Goal: Use online tool/utility: Use online tool/utility

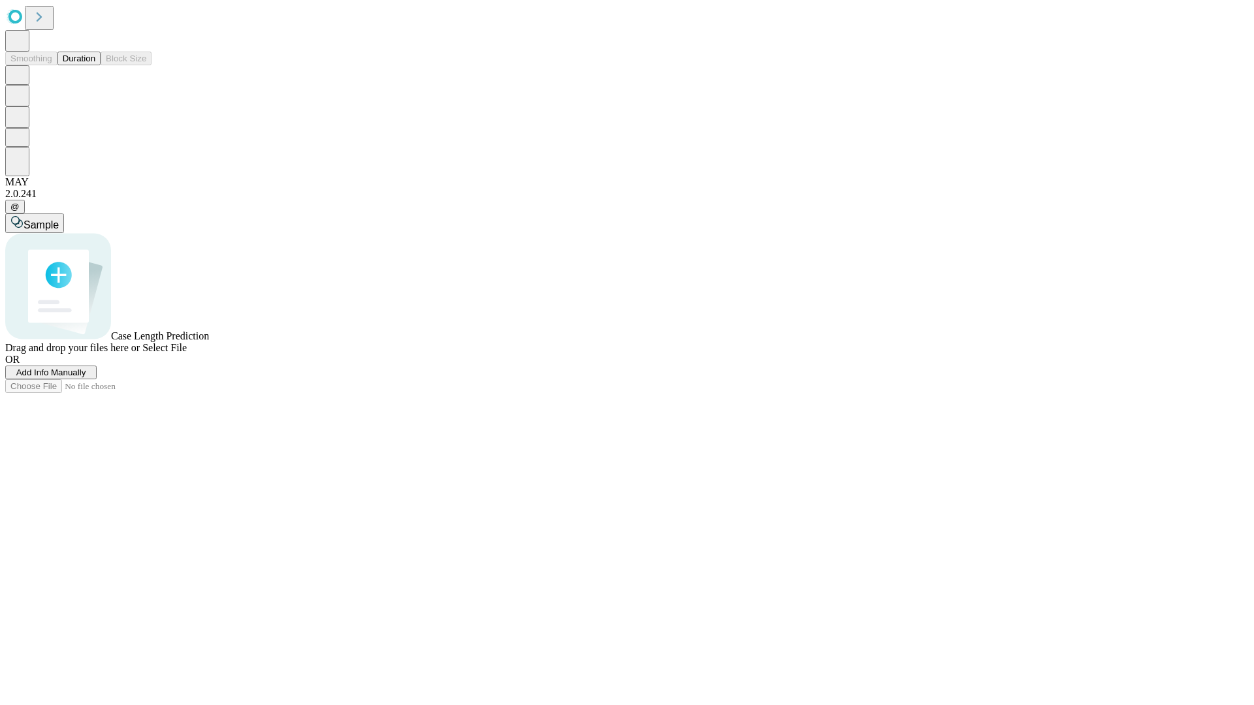
click at [95, 65] on button "Duration" at bounding box center [78, 59] width 43 height 14
click at [86, 378] on span "Add Info Manually" at bounding box center [51, 373] width 70 height 10
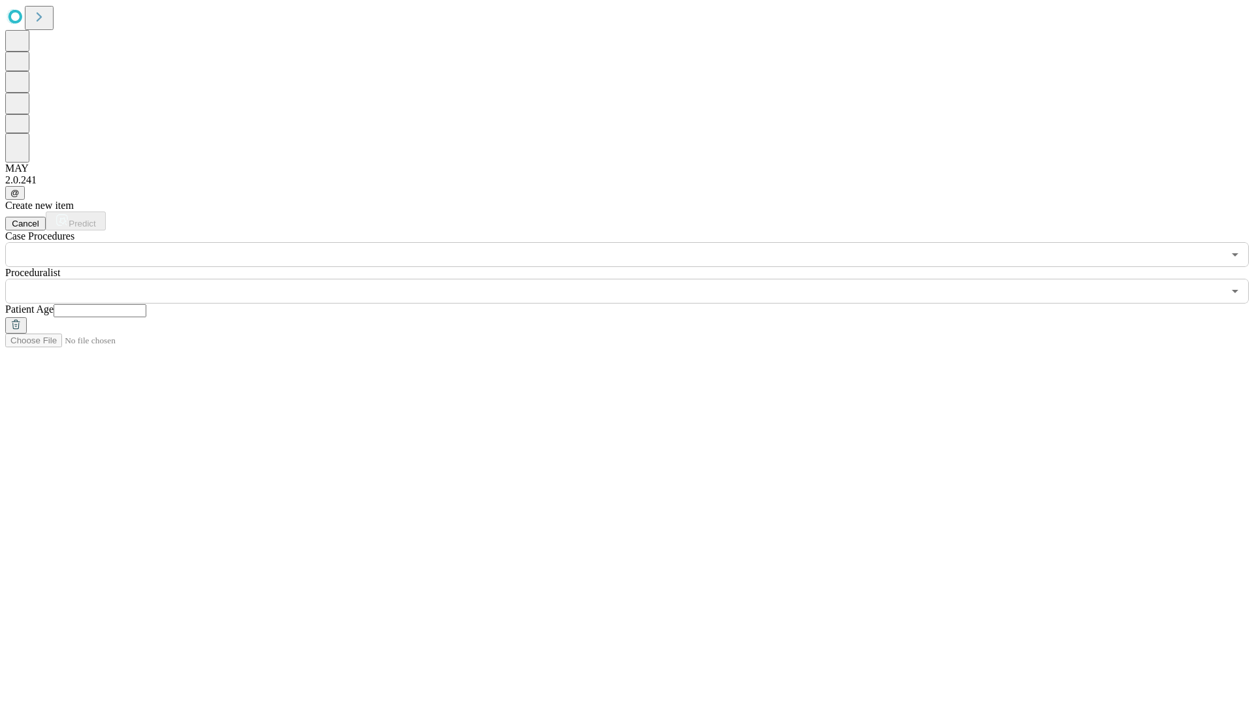
click at [146, 304] on input "text" at bounding box center [100, 310] width 93 height 13
type input "**"
click at [636, 279] on input "text" at bounding box center [614, 291] width 1218 height 25
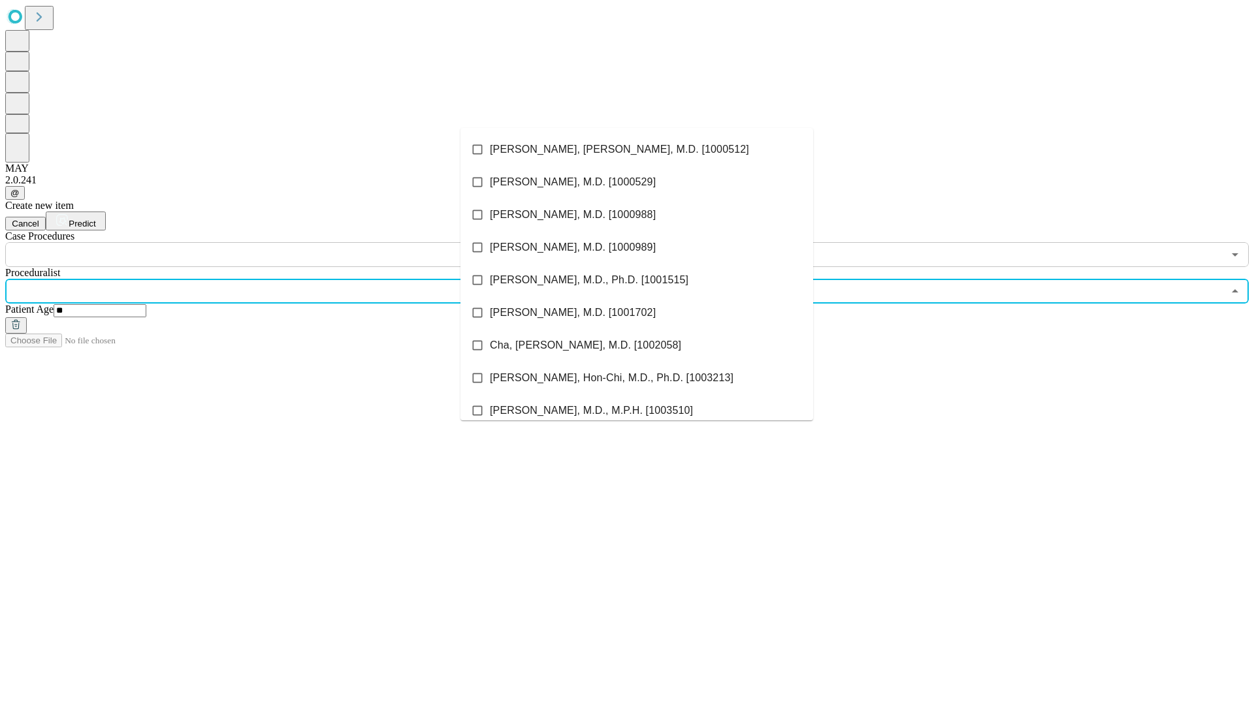
click at [637, 150] on li "[PERSON_NAME], [PERSON_NAME], M.D. [1000512]" at bounding box center [636, 149] width 353 height 33
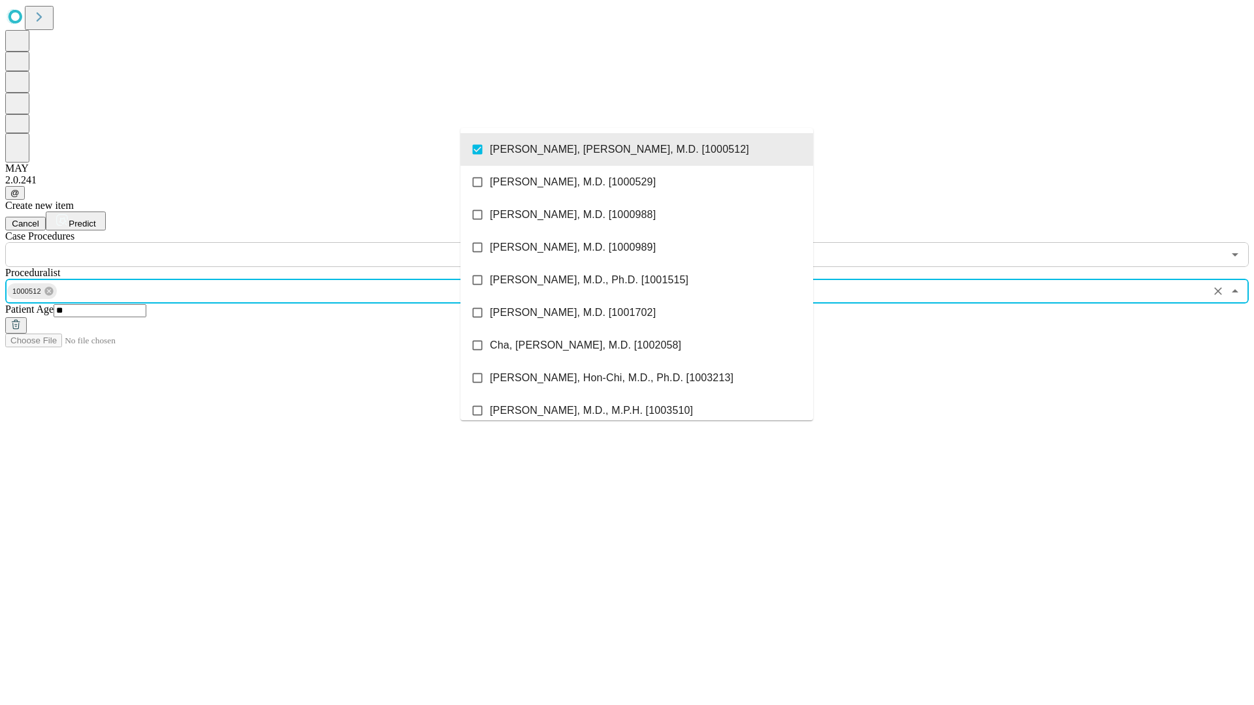
click at [274, 242] on input "text" at bounding box center [614, 254] width 1218 height 25
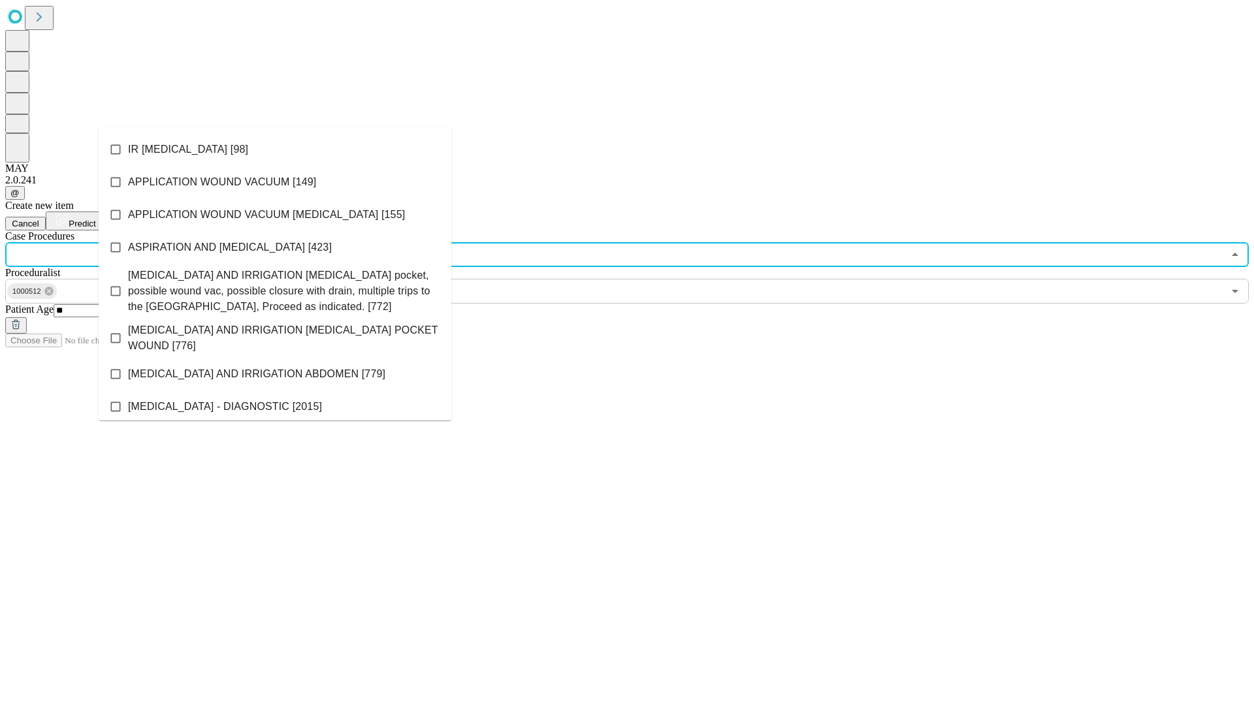
click at [275, 150] on li "IR [MEDICAL_DATA] [98]" at bounding box center [275, 149] width 353 height 33
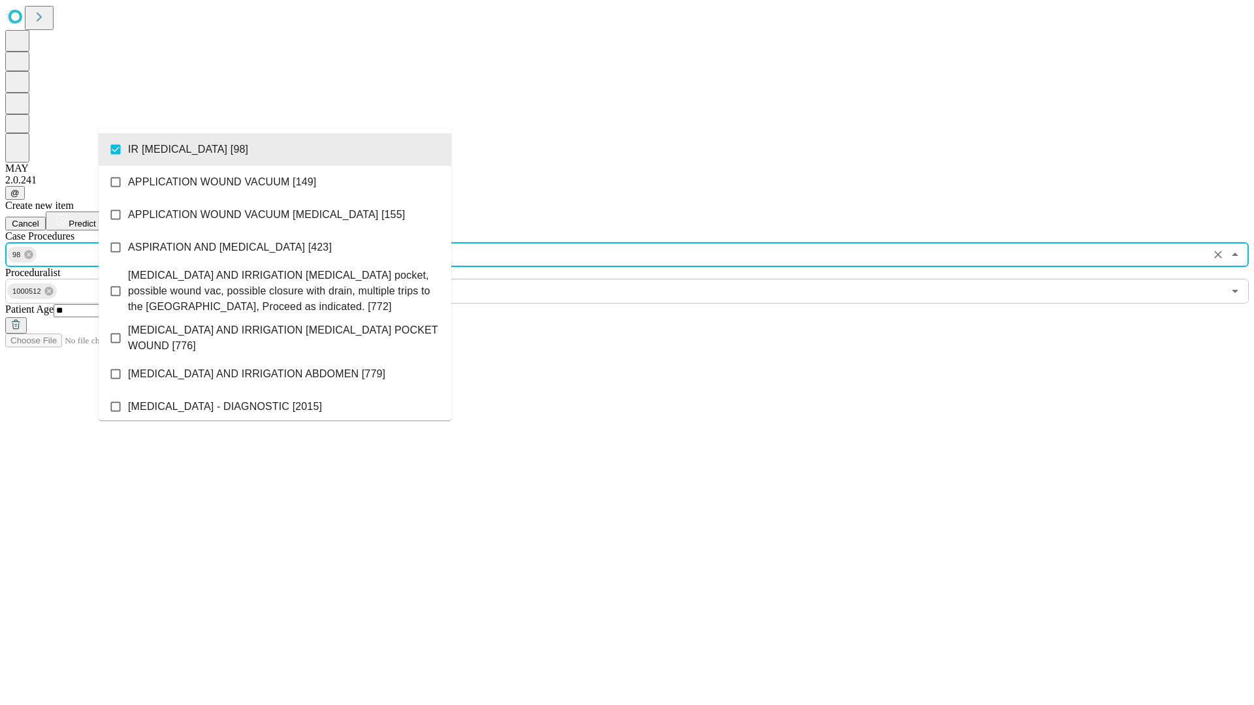
click at [95, 219] on span "Predict" at bounding box center [82, 224] width 27 height 10
